Goal: Find specific page/section: Find specific page/section

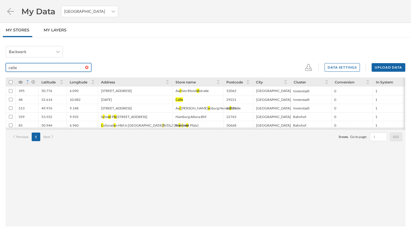
click at [43, 67] on input "celle" at bounding box center [45, 67] width 79 height 9
type input "celle"
click at [33, 92] on div "395" at bounding box center [26, 91] width 23 height 9
click at [11, 98] on input "checkbox" at bounding box center [11, 100] width 4 height 4
checkbox input "true"
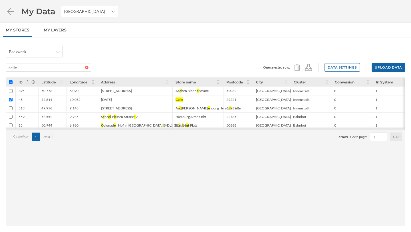
drag, startPoint x: 19, startPoint y: 100, endPoint x: 132, endPoint y: 102, distance: 113.1
click at [132, 102] on div "48 52.614 10.082 3/11/01 Celle 29221 Celle, Stadt Innenstadt 0 1 3 26 75" at bounding box center [271, 99] width 531 height 9
click at [85, 107] on div "9.148" at bounding box center [82, 108] width 31 height 9
drag, startPoint x: 20, startPoint y: 99, endPoint x: 185, endPoint y: 101, distance: 165.3
click at [185, 101] on div "48 52.614 10.082 3/11/01 Celle 29221 Celle, Stadt Innenstadt 0 1 3 26 75" at bounding box center [271, 99] width 531 height 9
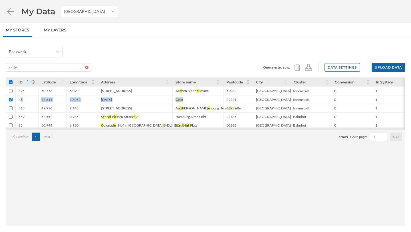
click at [25, 98] on div "48" at bounding box center [26, 99] width 23 height 9
drag, startPoint x: 18, startPoint y: 99, endPoint x: 189, endPoint y: 98, distance: 171.0
click at [189, 98] on div "48 52.614 10.082 3/11/01 Celle 29221 Celle, Stadt Innenstadt 0 1 3 26 75" at bounding box center [271, 99] width 531 height 9
